Goal: Navigation & Orientation: Understand site structure

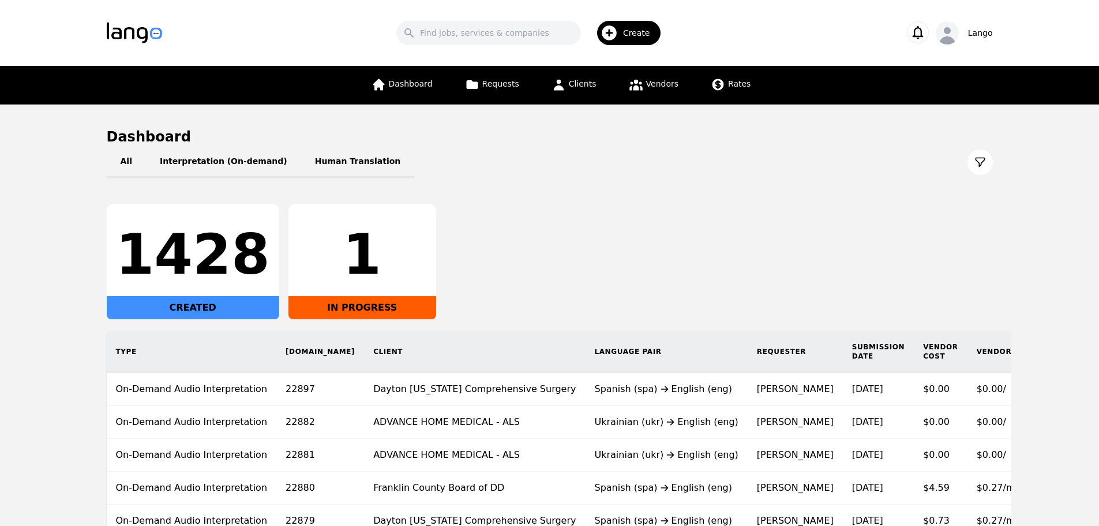
click at [622, 34] on div "Create" at bounding box center [629, 33] width 64 height 24
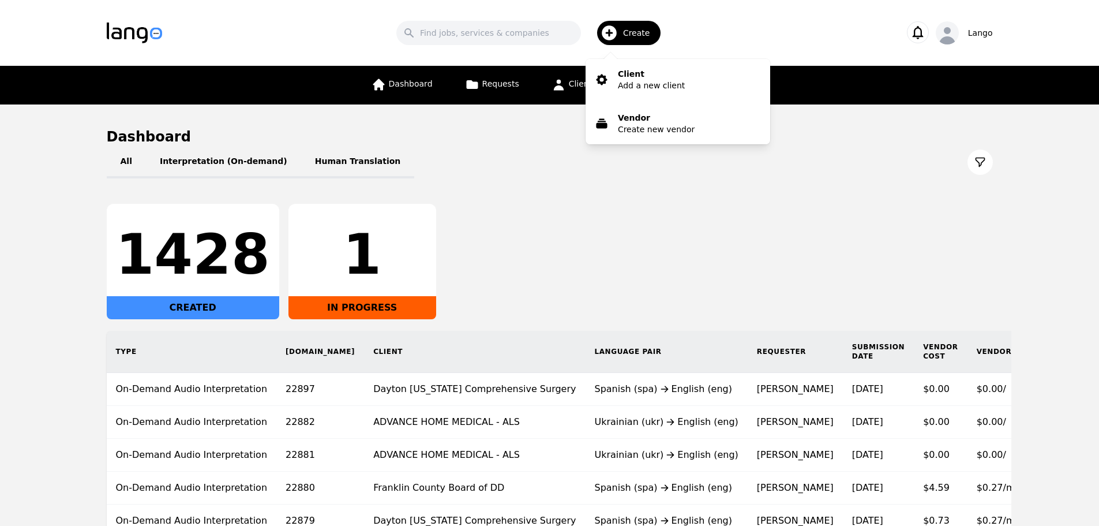
click at [422, 144] on h1 "Dashboard" at bounding box center [550, 136] width 886 height 18
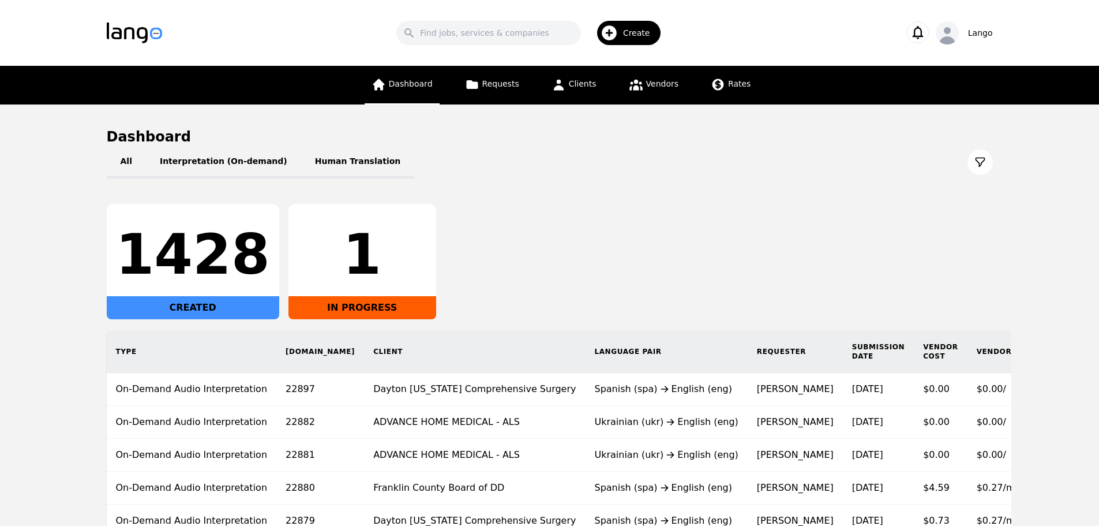
click at [401, 80] on span "Dashboard" at bounding box center [411, 83] width 44 height 9
click at [549, 27] on input "Search" at bounding box center [488, 33] width 185 height 24
click at [685, 225] on div "1428 CREATED 1 IN PROGRESS" at bounding box center [550, 261] width 886 height 115
click at [485, 94] on link "Requests" at bounding box center [492, 85] width 68 height 39
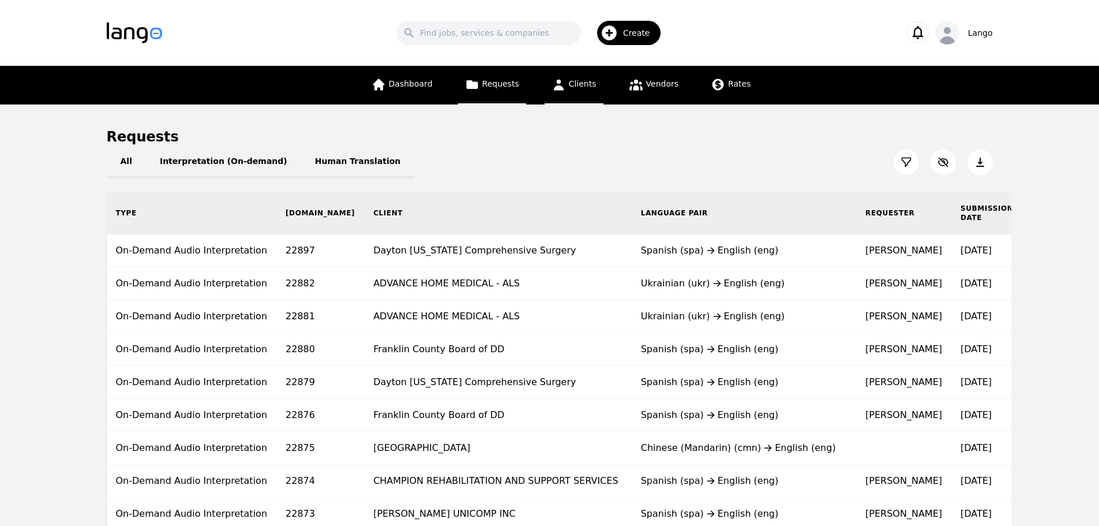
click at [567, 88] on link "Clients" at bounding box center [574, 85] width 59 height 39
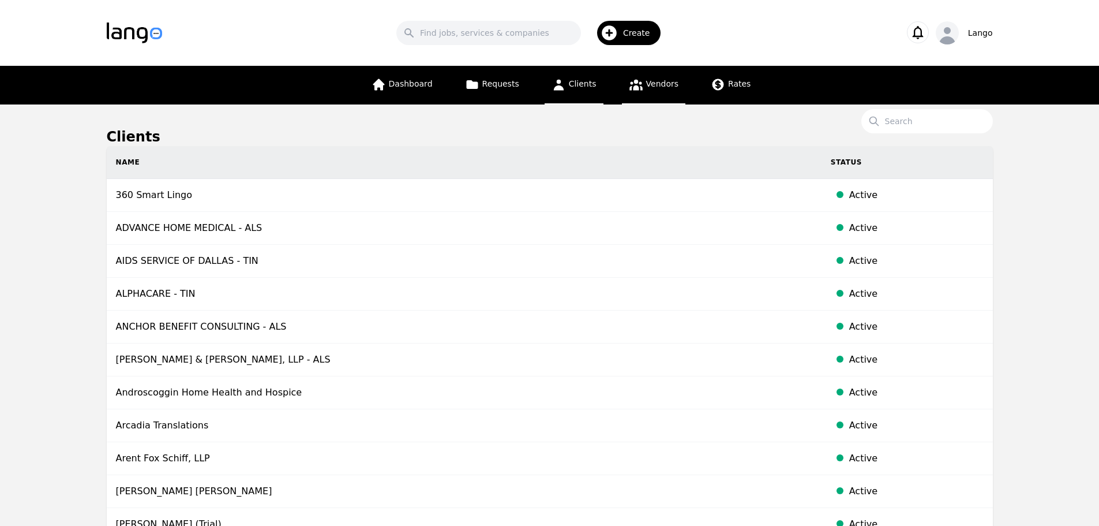
click at [655, 85] on span "Vendors" at bounding box center [662, 83] width 32 height 9
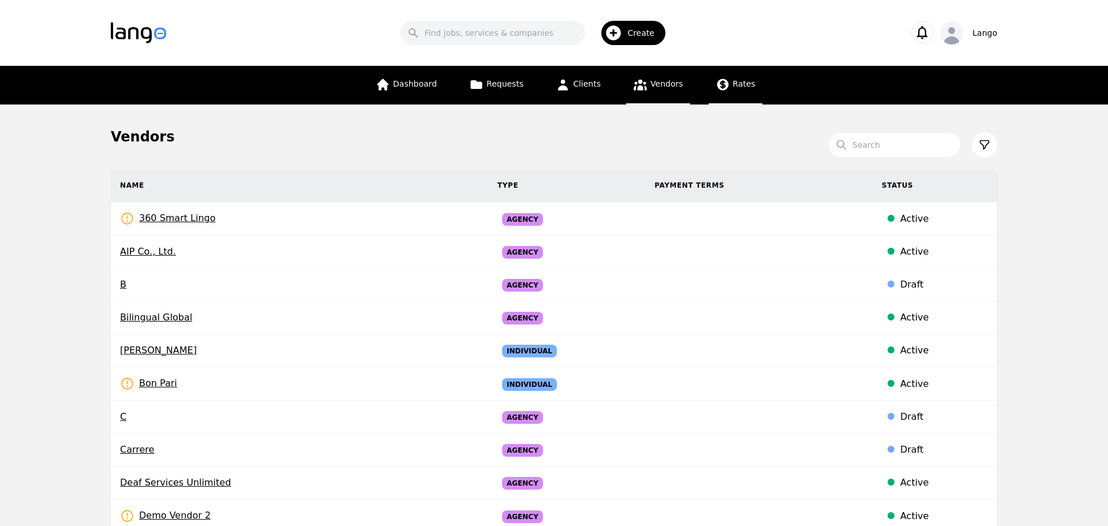
click at [733, 88] on span "Rates" at bounding box center [744, 83] width 22 height 9
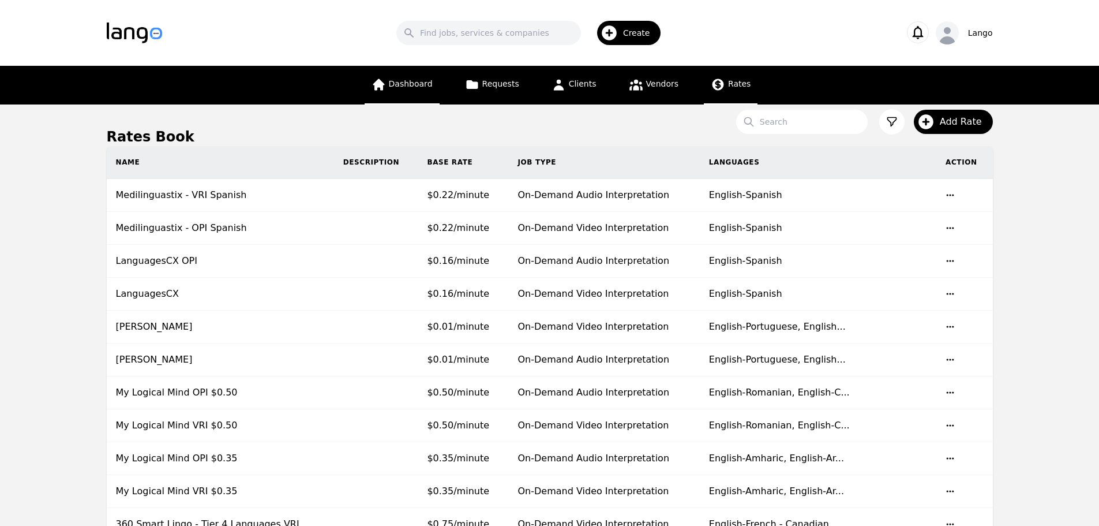
click at [438, 91] on link "Dashboard" at bounding box center [402, 85] width 75 height 39
